Goal: Task Accomplishment & Management: Use online tool/utility

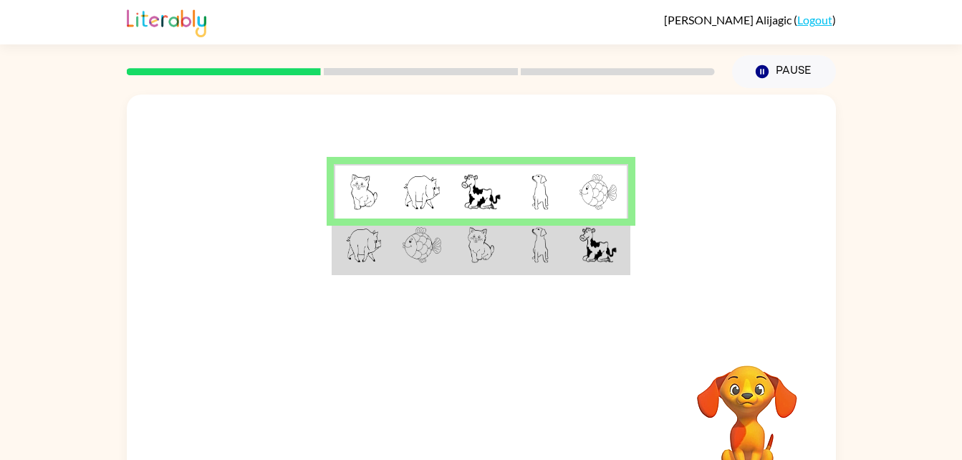
click at [390, 254] on td at bounding box center [363, 246] width 59 height 55
click at [413, 228] on img at bounding box center [422, 245] width 39 height 36
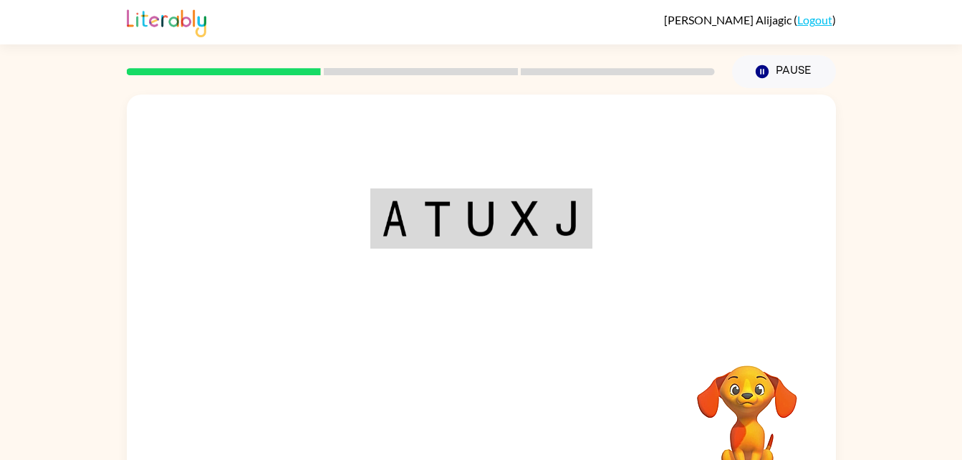
drag, startPoint x: 664, startPoint y: 281, endPoint x: 663, endPoint y: 358, distance: 77.4
click at [663, 358] on div "Your browser must support playing .mp4 files to use Literably. Please try using…" at bounding box center [481, 299] width 709 height 409
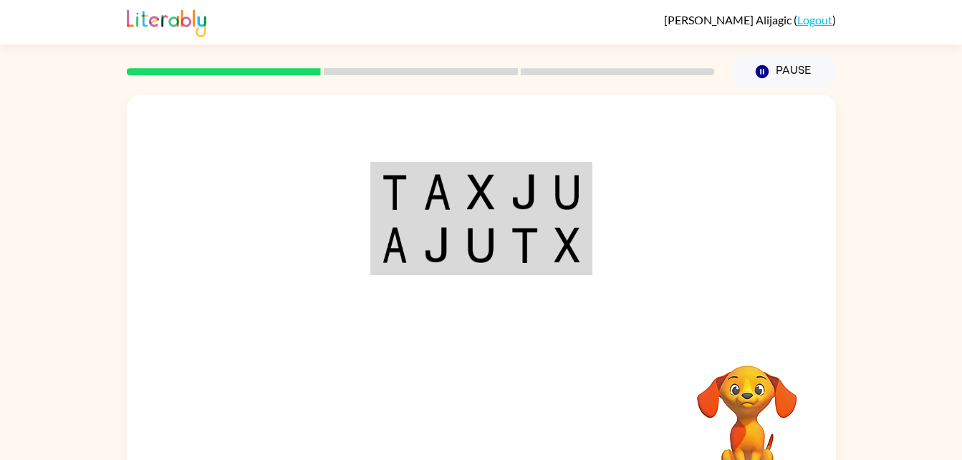
click at [668, 335] on div at bounding box center [481, 215] width 709 height 241
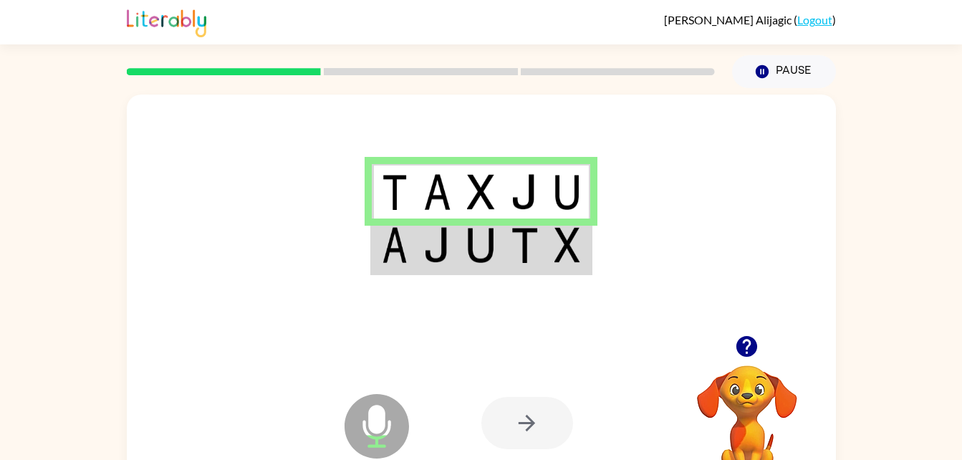
click at [471, 278] on div at bounding box center [481, 215] width 709 height 241
click at [455, 252] on td at bounding box center [438, 246] width 44 height 55
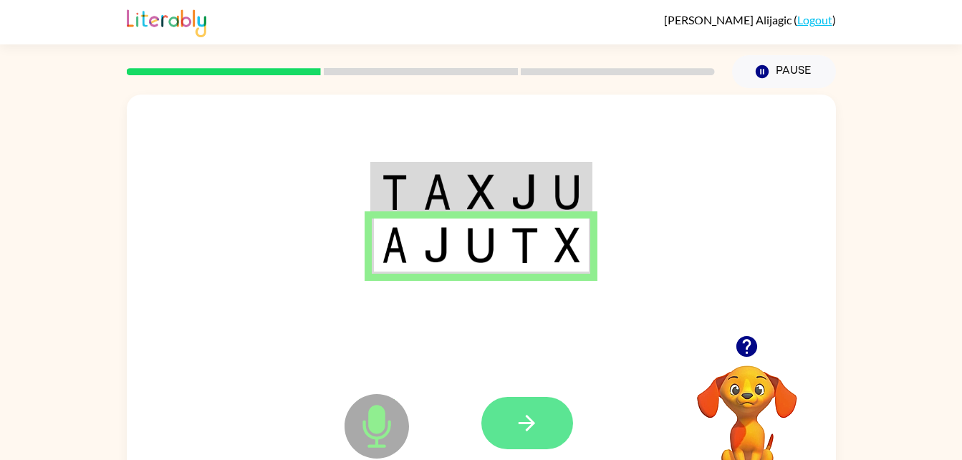
click at [509, 416] on button "button" at bounding box center [527, 423] width 92 height 52
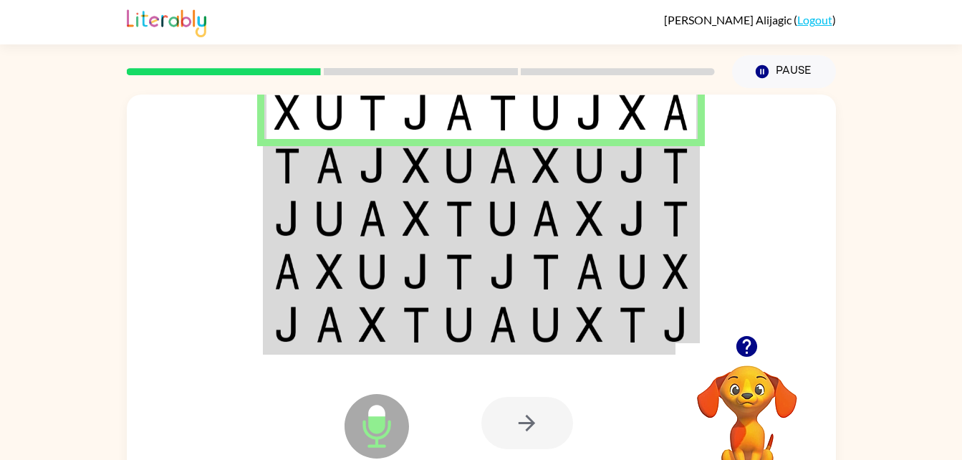
click at [383, 169] on img at bounding box center [372, 166] width 27 height 36
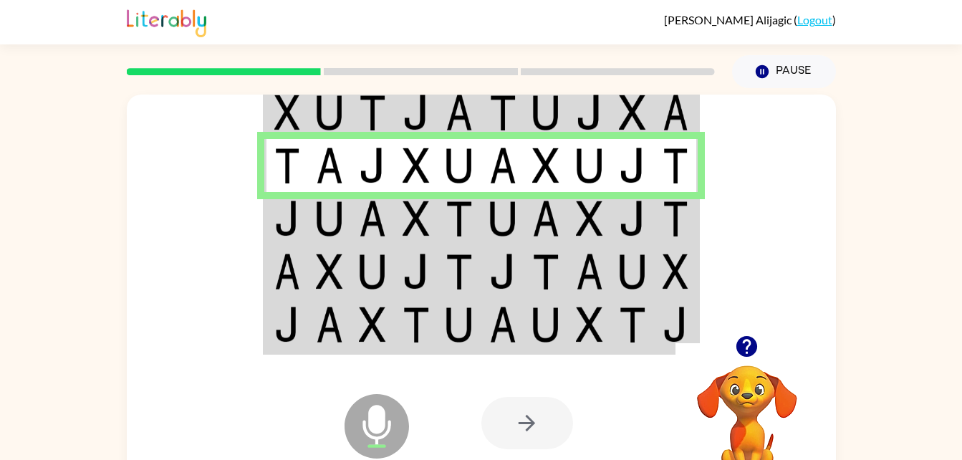
click at [383, 169] on img at bounding box center [372, 166] width 27 height 36
click at [289, 192] on td at bounding box center [286, 218] width 44 height 53
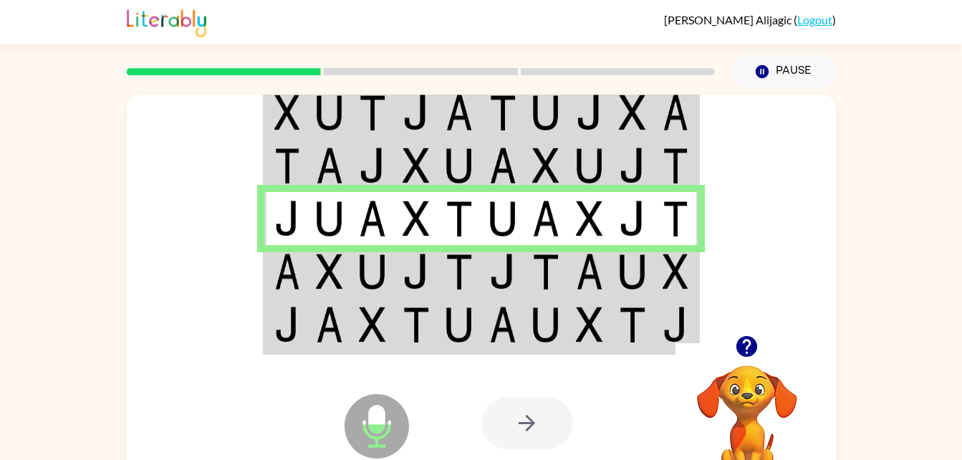
drag, startPoint x: 293, startPoint y: 291, endPoint x: 293, endPoint y: 278, distance: 12.9
click at [293, 278] on td at bounding box center [286, 271] width 44 height 53
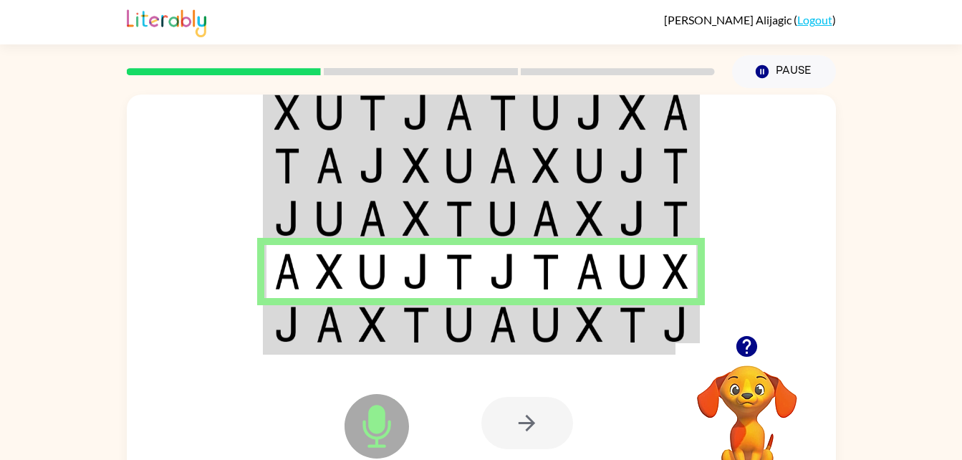
click at [293, 278] on img at bounding box center [287, 272] width 26 height 36
click at [534, 429] on div at bounding box center [527, 423] width 92 height 52
click at [501, 325] on img at bounding box center [502, 325] width 27 height 36
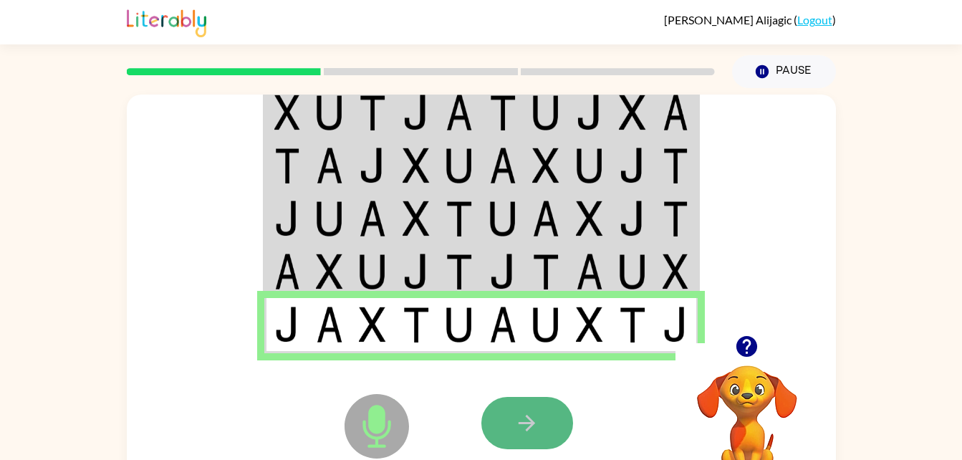
click at [546, 411] on button "button" at bounding box center [527, 423] width 92 height 52
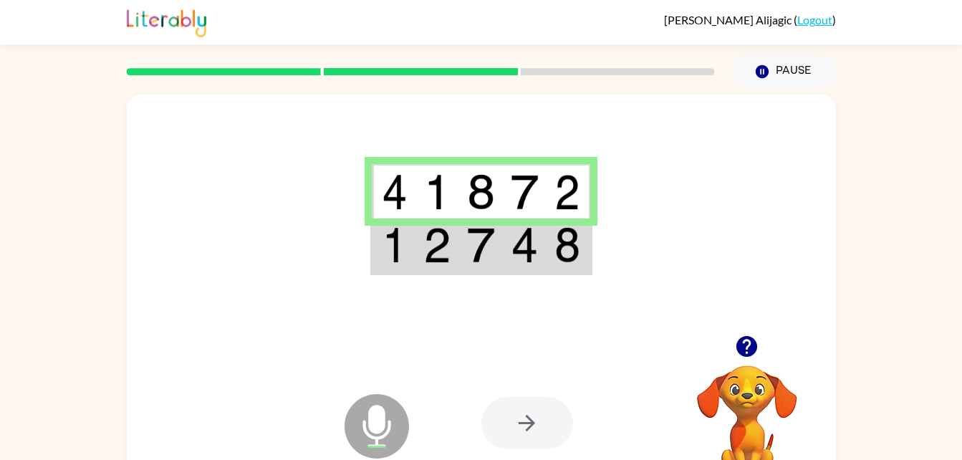
click at [426, 245] on img at bounding box center [436, 245] width 27 height 36
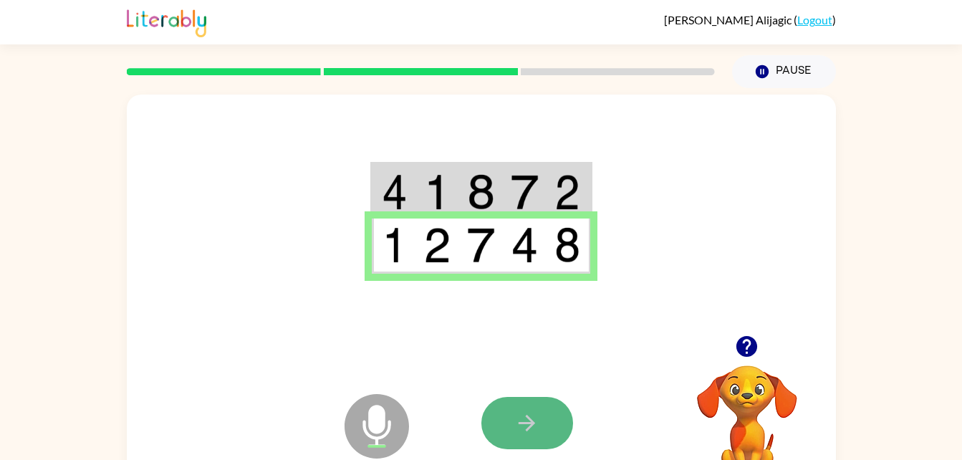
click at [532, 425] on icon "button" at bounding box center [527, 423] width 16 height 16
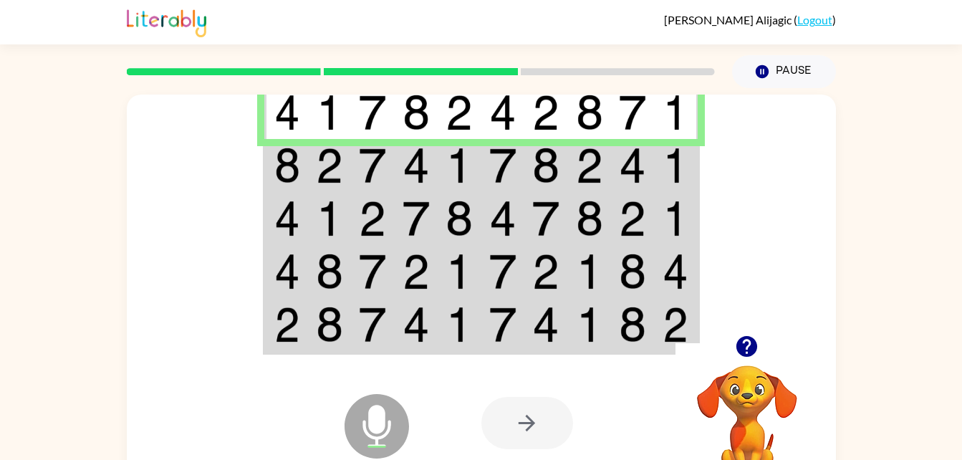
click at [327, 166] on img at bounding box center [329, 166] width 27 height 36
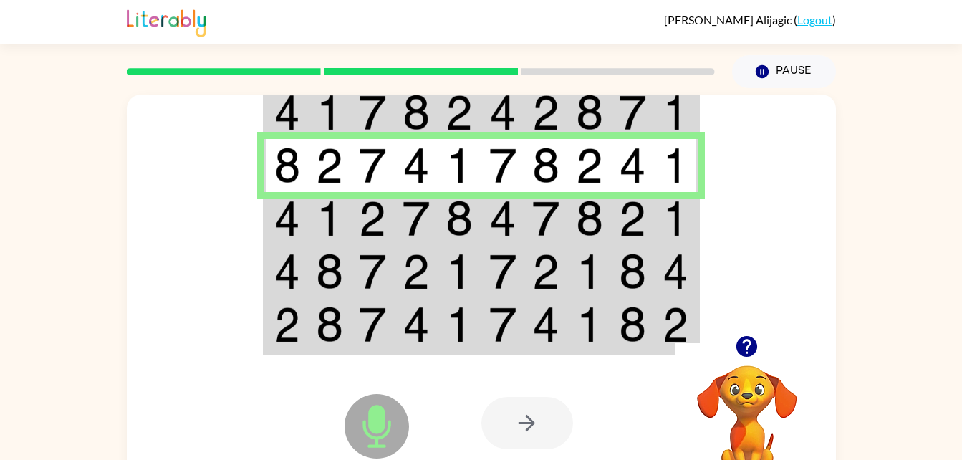
click at [279, 210] on img at bounding box center [287, 219] width 26 height 36
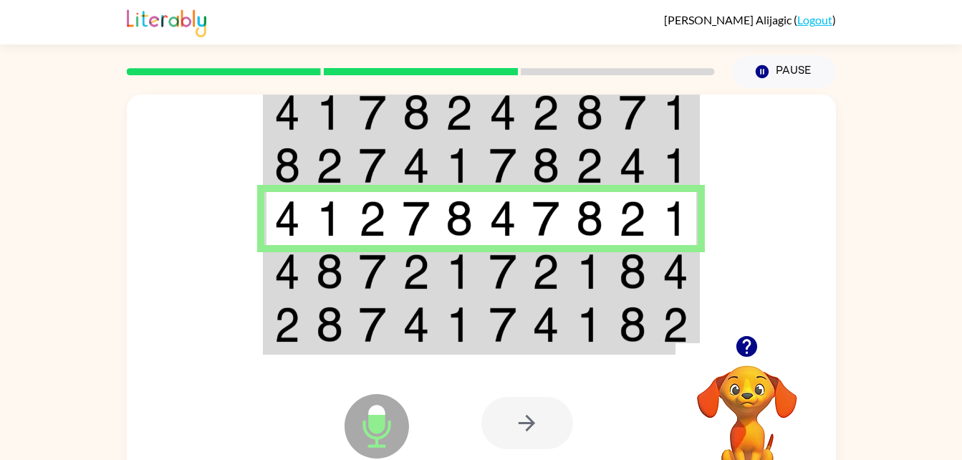
click at [277, 267] on img at bounding box center [287, 272] width 26 height 36
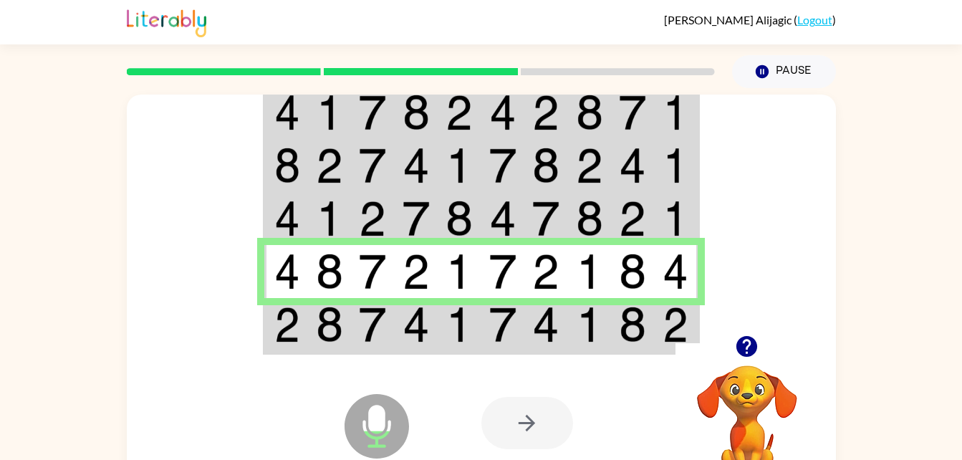
click at [301, 330] on td at bounding box center [286, 325] width 44 height 55
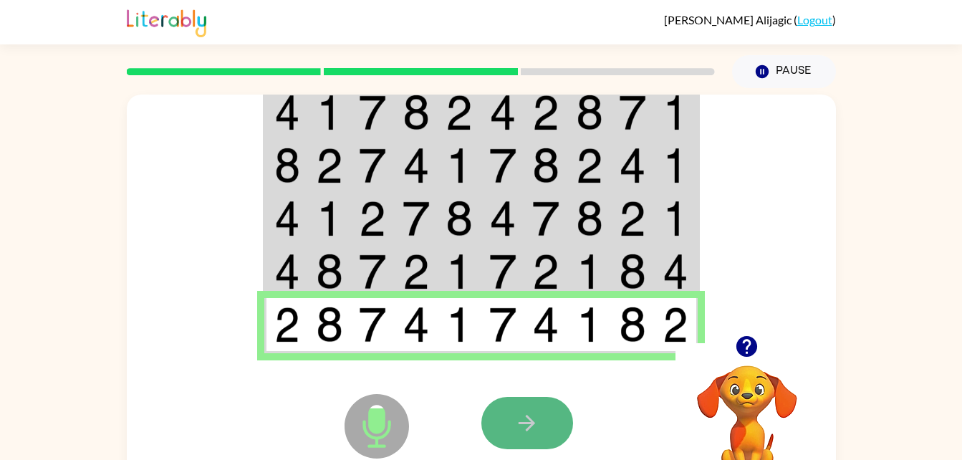
click at [501, 428] on button "button" at bounding box center [527, 423] width 92 height 52
